Goal: Find specific page/section

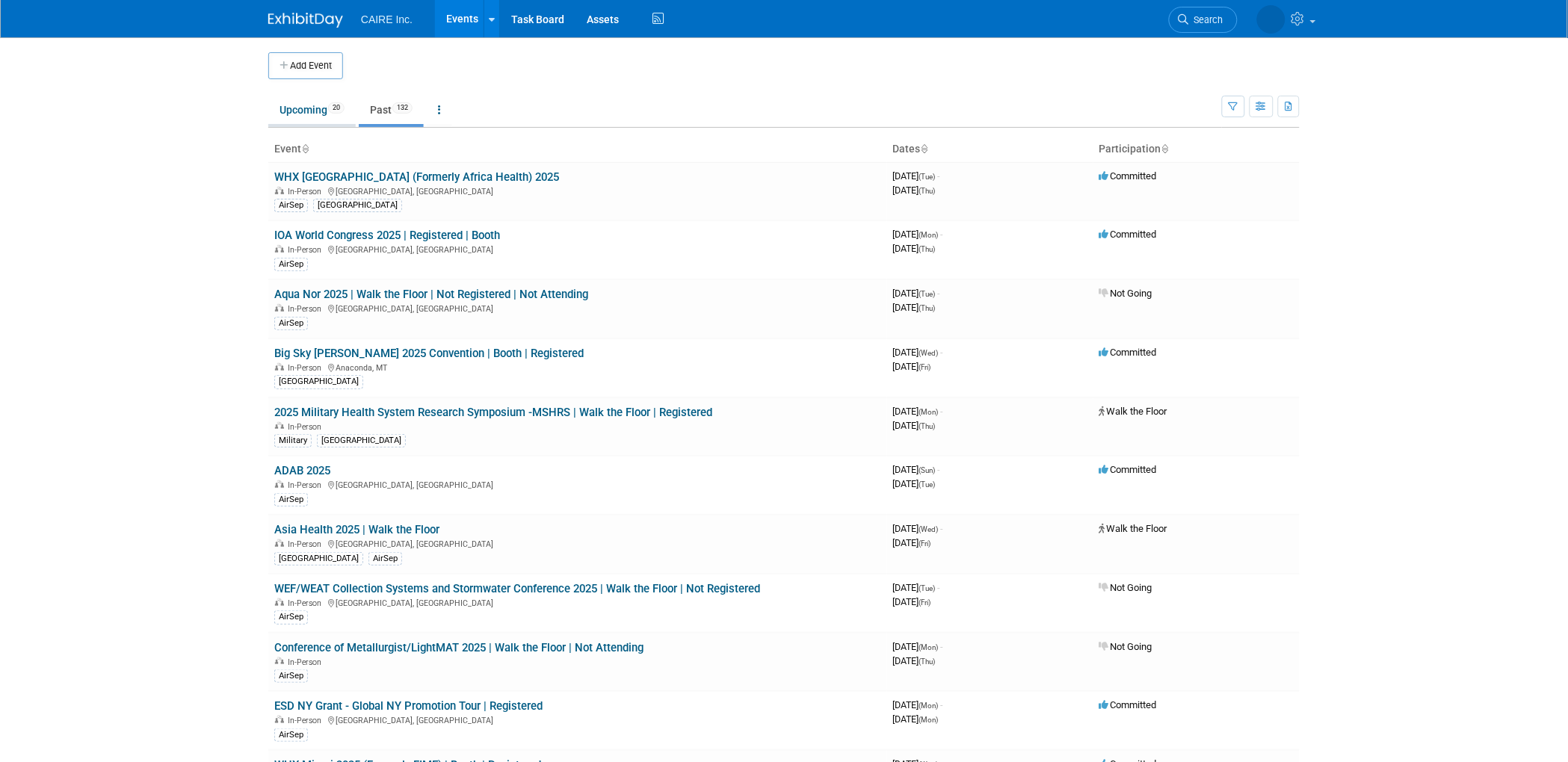
click at [312, 112] on link "Upcoming 20" at bounding box center [312, 109] width 88 height 28
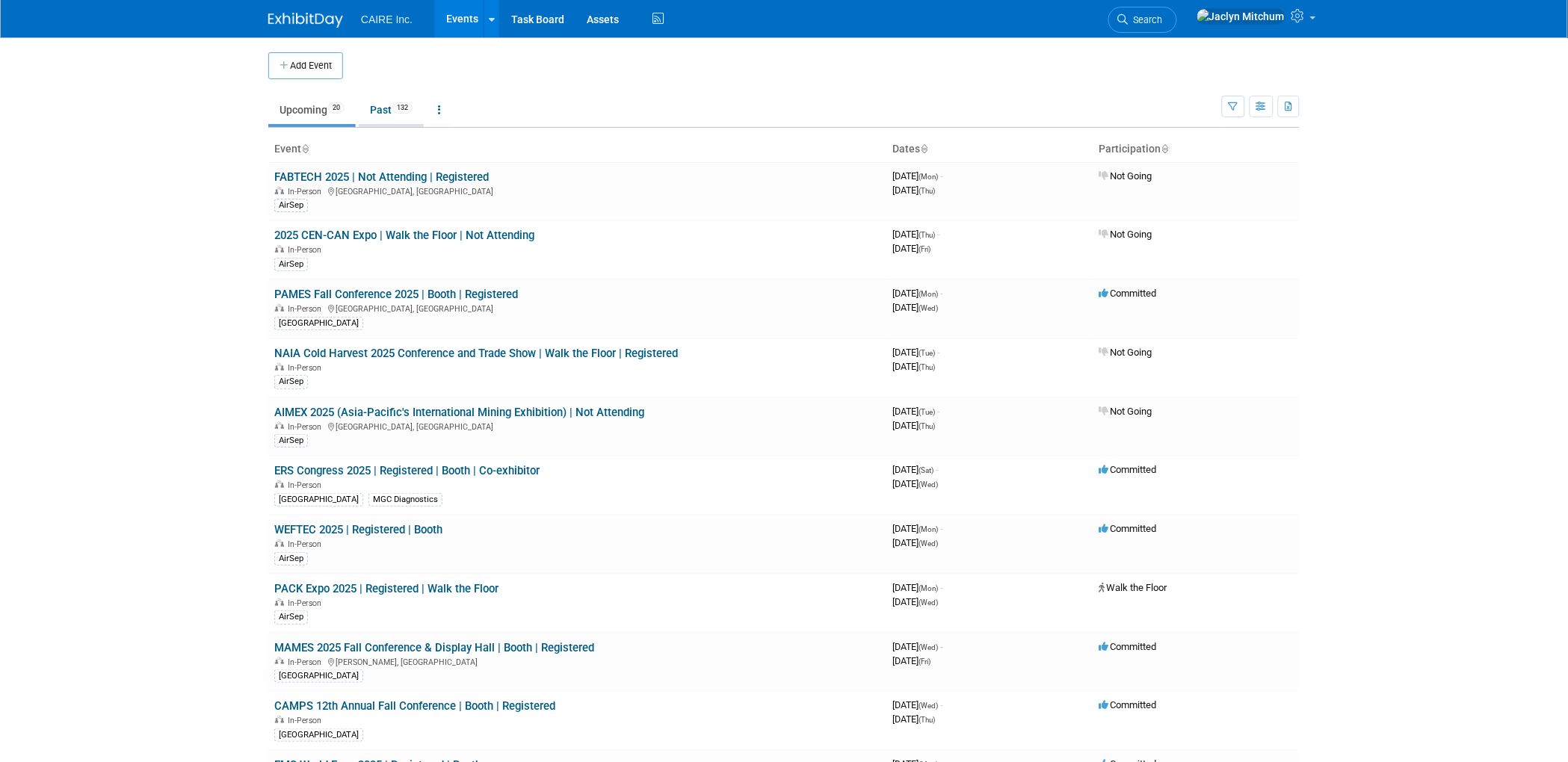
click at [388, 111] on link "Past 132" at bounding box center [391, 109] width 65 height 28
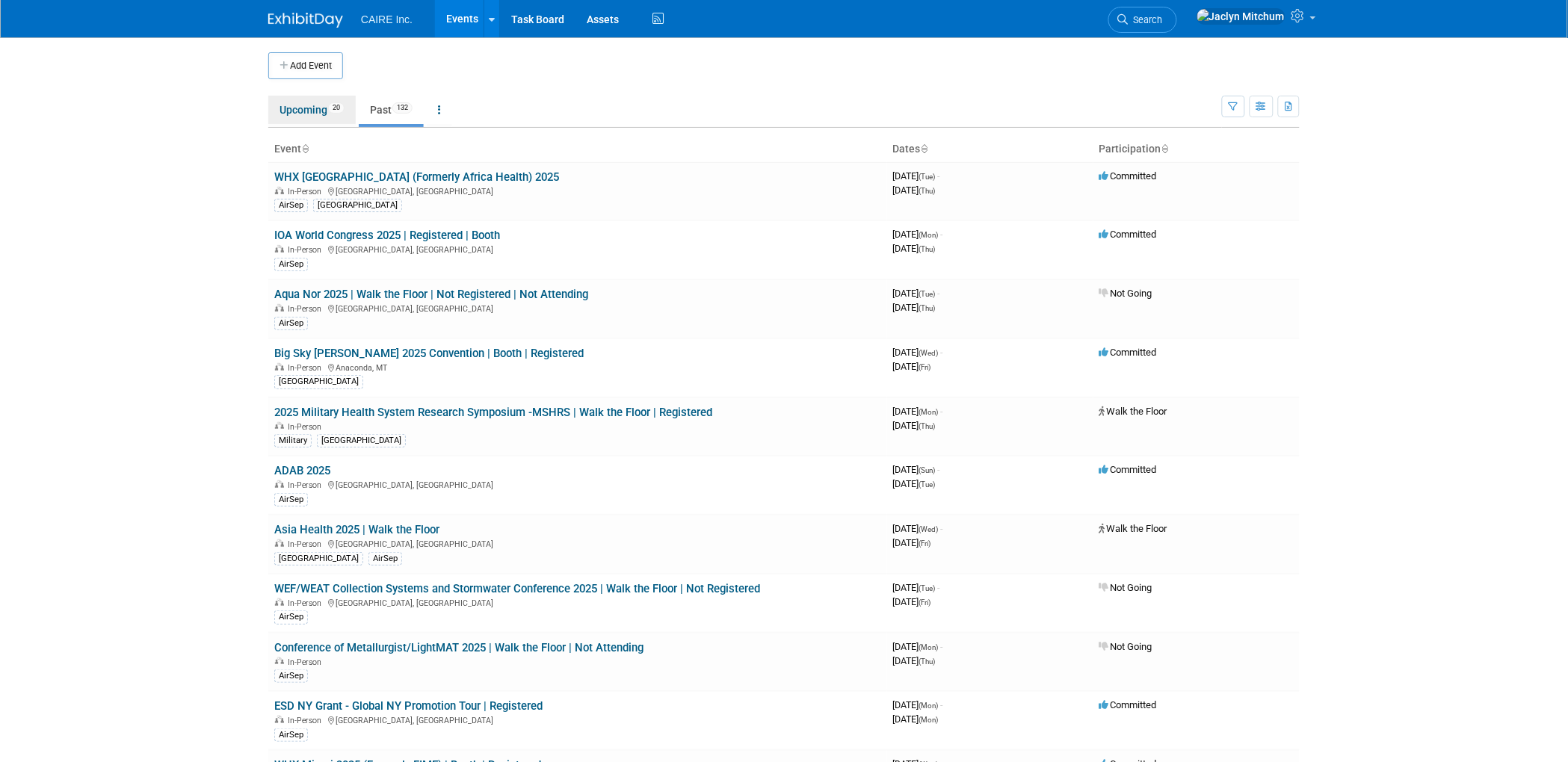
click at [318, 110] on link "Upcoming 20" at bounding box center [312, 109] width 88 height 28
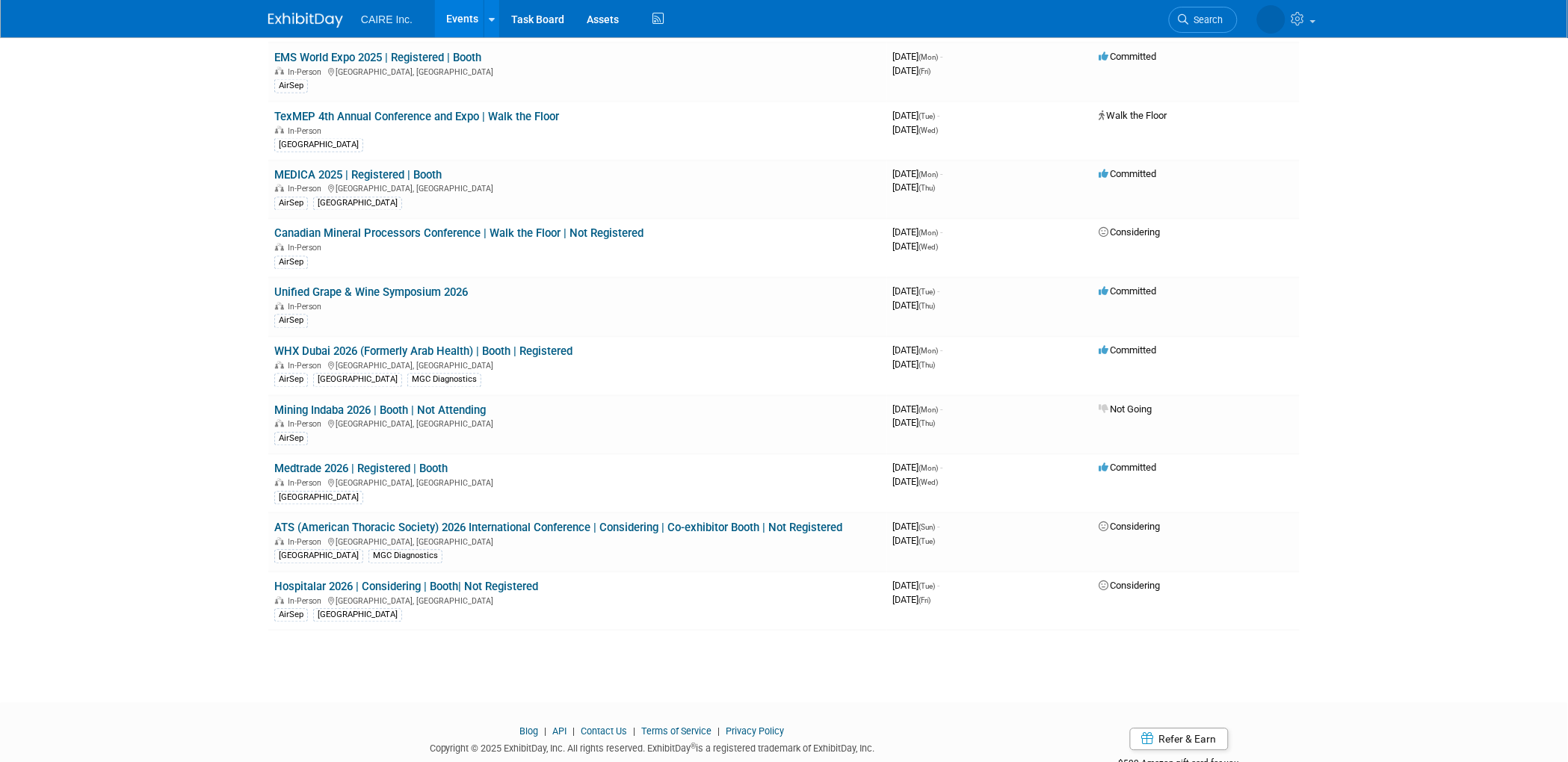
scroll to position [743, 0]
